Goal: Navigation & Orientation: Understand site structure

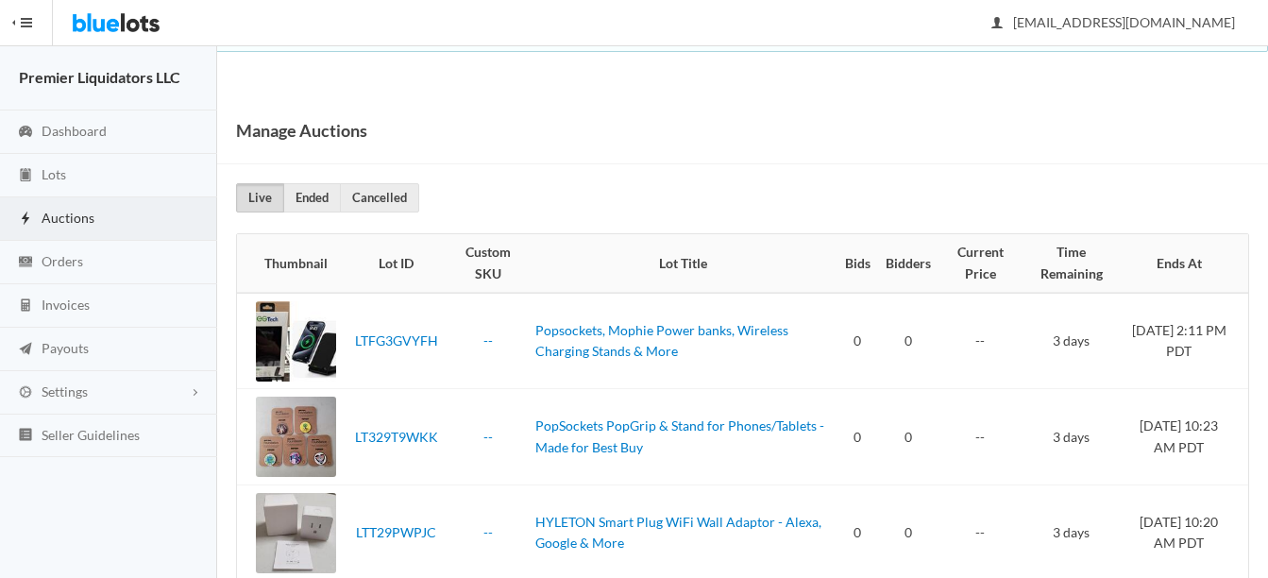
click at [51, 217] on span "Auctions" at bounding box center [68, 218] width 53 height 16
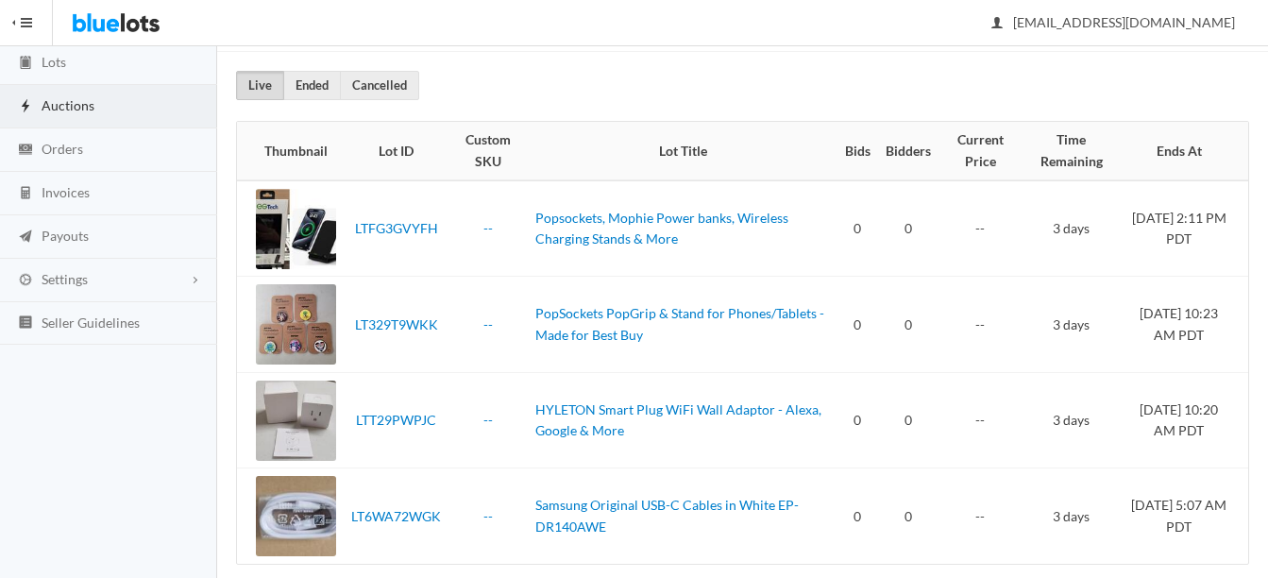
scroll to position [137, 0]
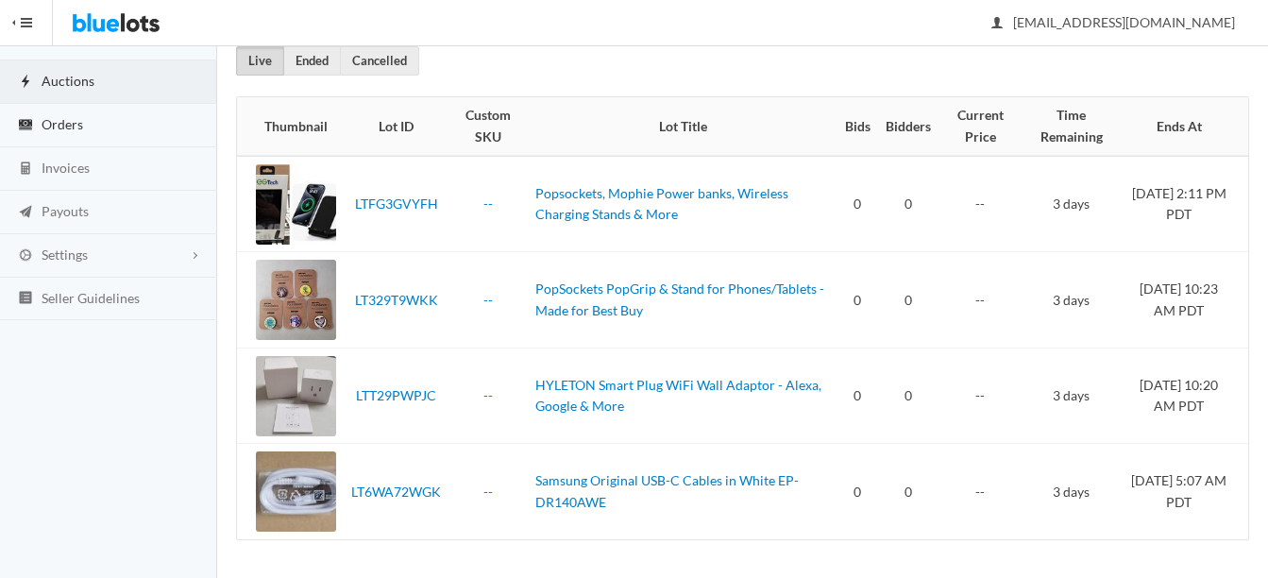
click at [60, 123] on span "Orders" at bounding box center [63, 124] width 42 height 16
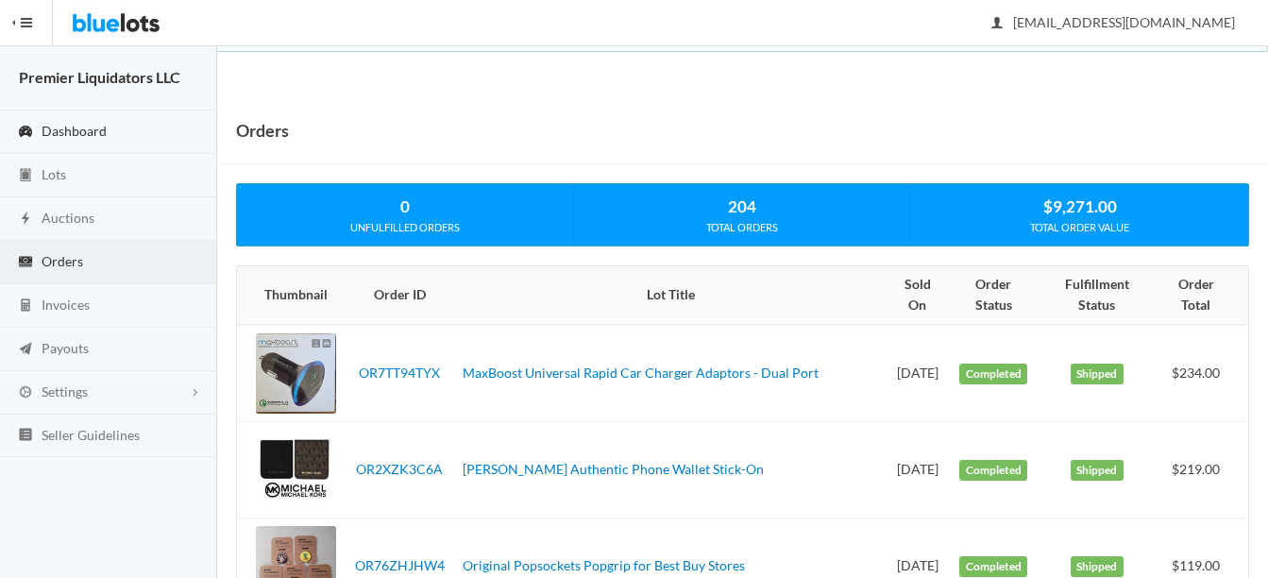
click at [74, 127] on span "Dashboard" at bounding box center [74, 131] width 65 height 16
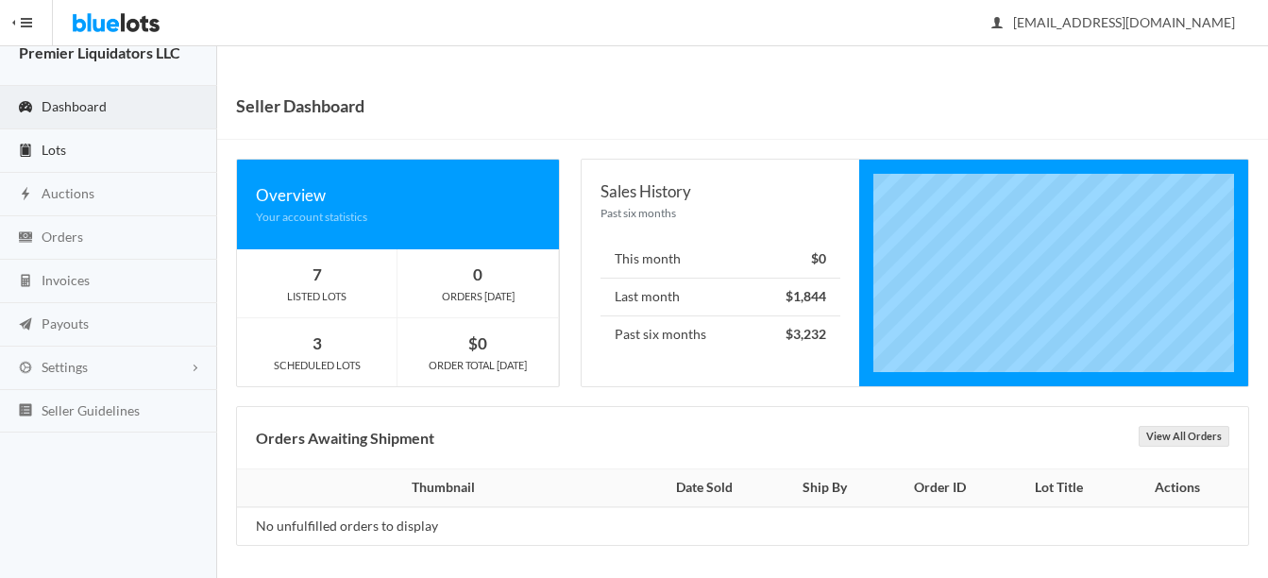
scroll to position [30, 0]
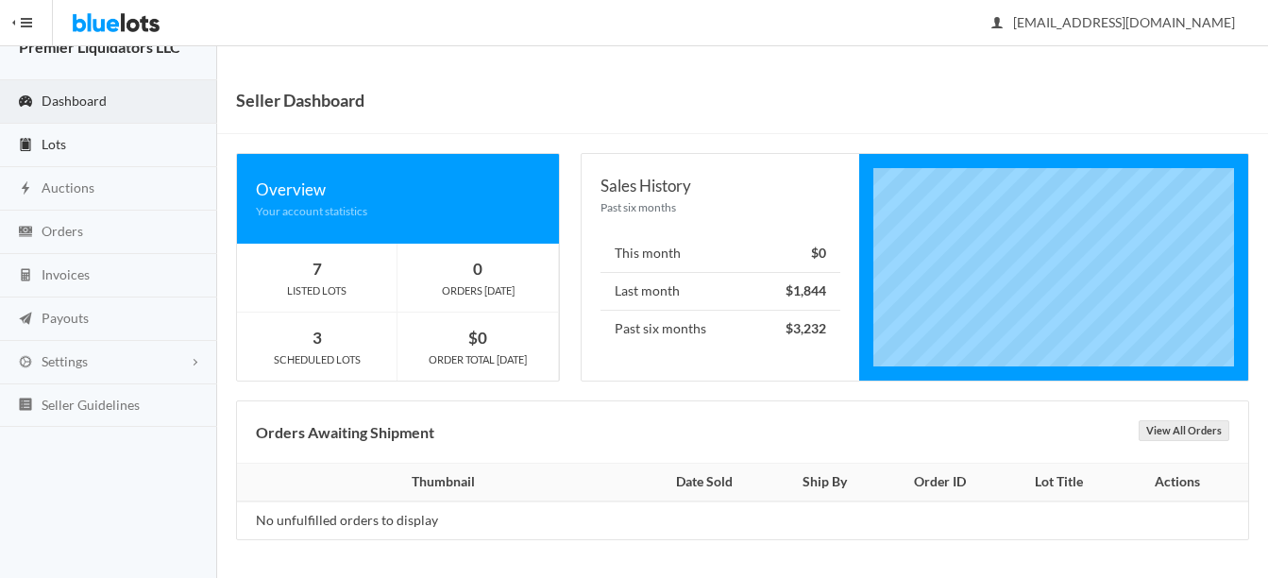
click at [56, 145] on span "Lots" at bounding box center [54, 144] width 25 height 16
